Goal: Contribute content: Add original content to the website for others to see

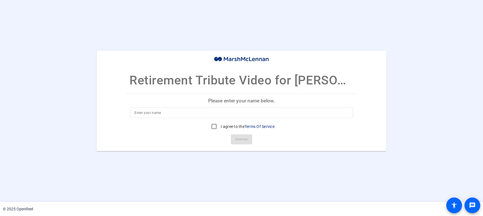
click at [146, 112] on input at bounding box center [241, 112] width 214 height 7
type input "[PERSON_NAME]"
click at [211, 125] on input "I agree to the Terms Of Service" at bounding box center [213, 126] width 11 height 11
checkbox input "true"
click at [238, 137] on span "Continue" at bounding box center [241, 139] width 12 height 8
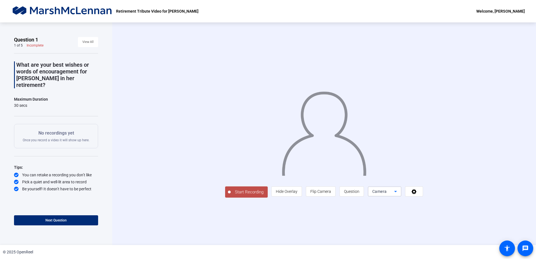
click at [399, 195] on icon at bounding box center [395, 191] width 7 height 7
click at [428, 223] on div at bounding box center [268, 129] width 536 height 259
click at [55, 218] on span "Next Question" at bounding box center [55, 220] width 21 height 4
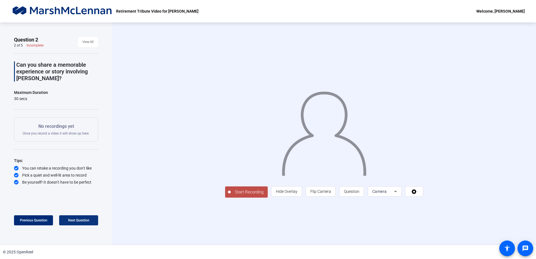
click at [73, 221] on span "Next Question" at bounding box center [78, 220] width 21 height 4
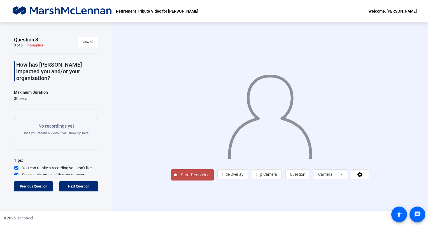
click at [347, 180] on div "Camera" at bounding box center [331, 174] width 34 height 10
click at [361, 153] on span "Camera" at bounding box center [357, 154] width 13 height 7
click at [362, 177] on icon at bounding box center [359, 174] width 5 height 5
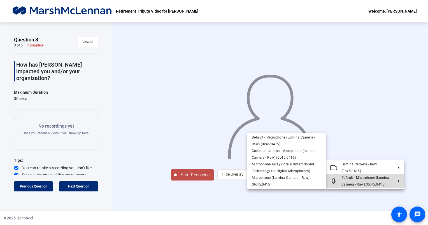
click at [384, 179] on span "Default - Microphone (Lumina Camera - Raw) (0c45:0415)" at bounding box center [365, 181] width 48 height 11
click at [359, 212] on div at bounding box center [214, 112] width 428 height 225
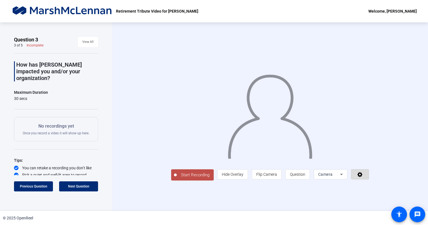
click at [362, 177] on icon at bounding box center [359, 174] width 5 height 5
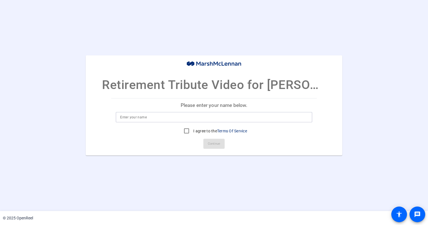
click at [162, 117] on input at bounding box center [213, 117] width 187 height 7
type input "[PERSON_NAME]"
click at [185, 131] on input "I agree to the Terms Of Service" at bounding box center [186, 130] width 11 height 11
checkbox input "true"
click at [215, 145] on span "Continue" at bounding box center [214, 144] width 12 height 8
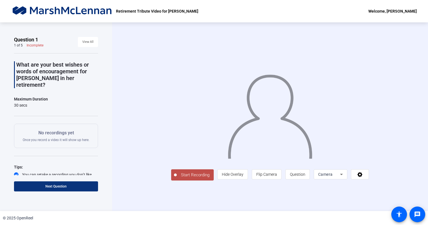
click at [65, 186] on span "Next Question" at bounding box center [55, 187] width 21 height 4
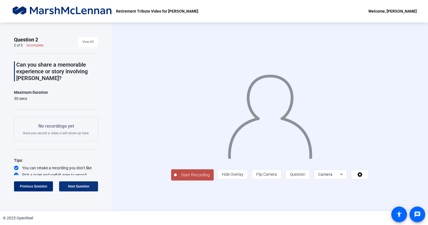
click at [70, 185] on span "Next Question" at bounding box center [78, 187] width 21 height 4
